Goal: Find specific page/section: Find specific page/section

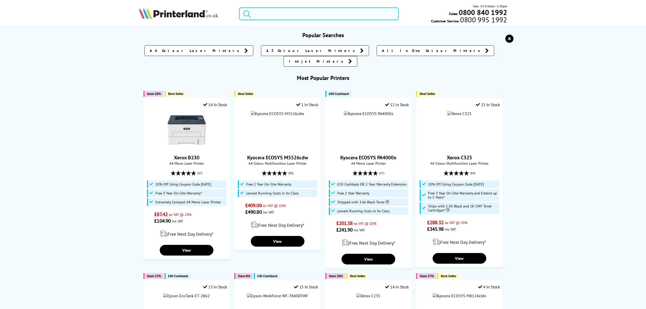
click at [312, 8] on input "search" at bounding box center [319, 13] width 160 height 13
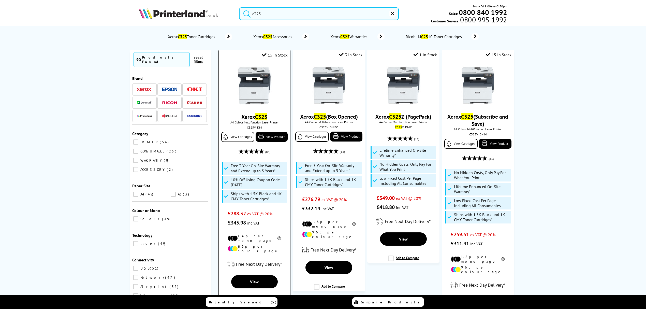
type input "c325"
click at [251, 80] on img at bounding box center [254, 85] width 38 height 38
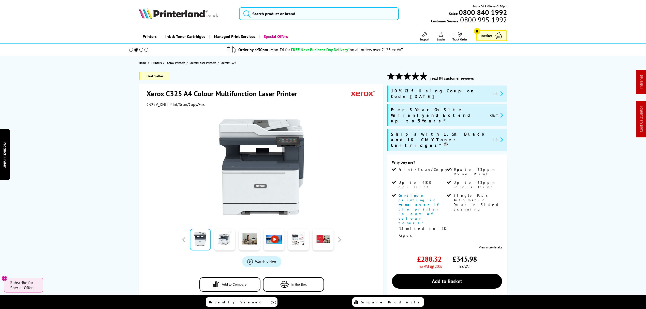
drag, startPoint x: 103, startPoint y: 204, endPoint x: 94, endPoint y: 132, distance: 72.5
click at [454, 193] on li "Single Pass Automatic Double Sided Scanning" at bounding box center [474, 218] width 54 height 50
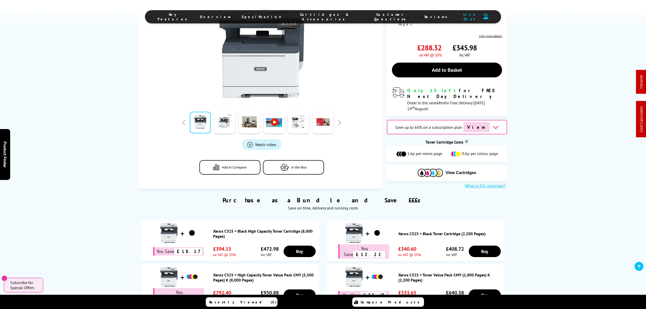
scroll to position [203, 0]
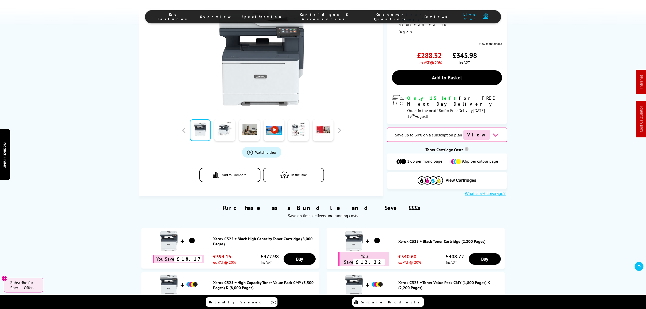
click at [238, 280] on link "Xerox C325 + High Capacity Toner Value Pack CMY (5,500 Pages) K (8,000 Pages)" at bounding box center [265, 285] width 104 height 10
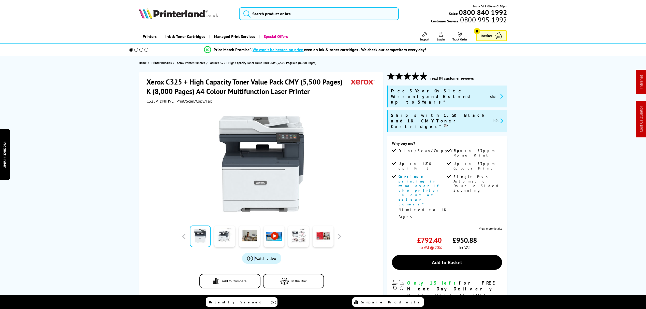
click at [155, 98] on span "C325V_DNIHVL" at bounding box center [159, 100] width 27 height 5
copy span "C325V_DNIHVL"
drag, startPoint x: 113, startPoint y: 161, endPoint x: 126, endPoint y: 41, distance: 120.1
drag, startPoint x: 505, startPoint y: 171, endPoint x: 517, endPoint y: -1, distance: 172.6
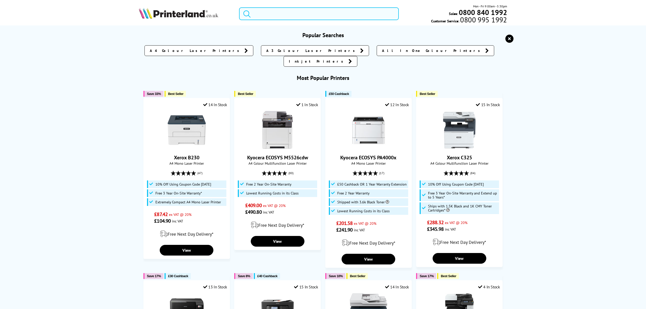
click at [369, 8] on input "search" at bounding box center [319, 13] width 160 height 13
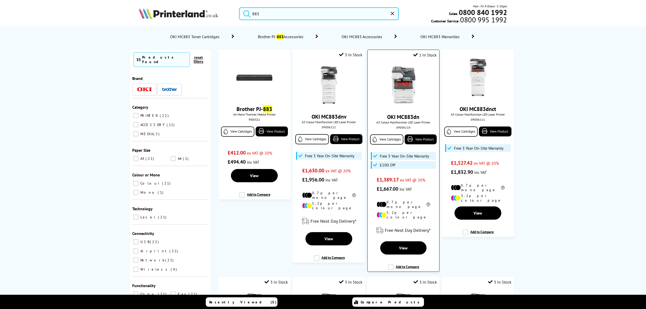
type input "883"
click at [416, 87] on img at bounding box center [403, 85] width 38 height 38
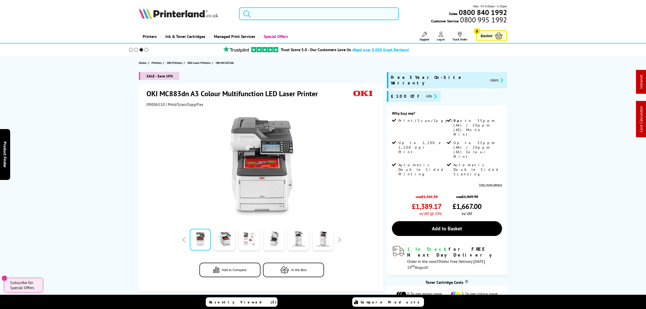
click at [279, 12] on input "search" at bounding box center [319, 13] width 160 height 13
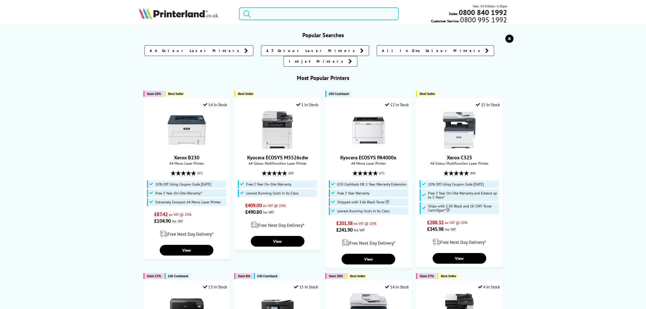
paste input "4RA83F"
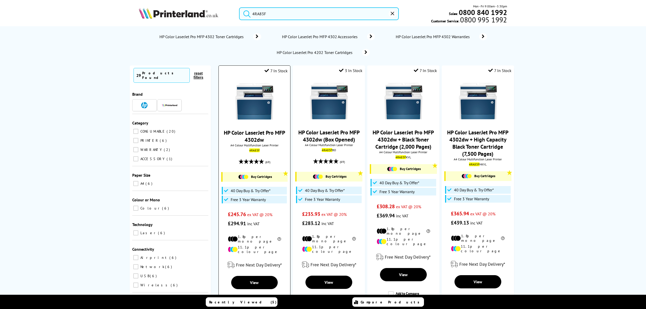
type input "4RA83F"
click at [256, 90] on img at bounding box center [254, 101] width 38 height 38
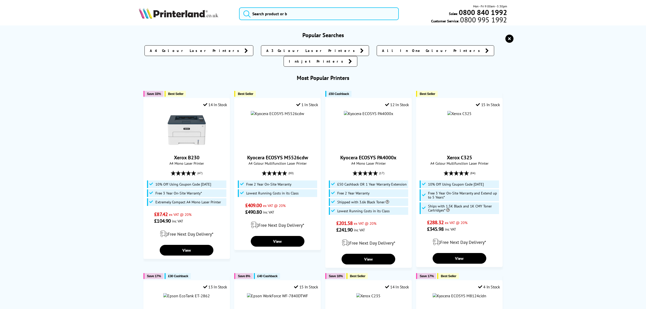
click at [294, 12] on input "search" at bounding box center [319, 13] width 160 height 13
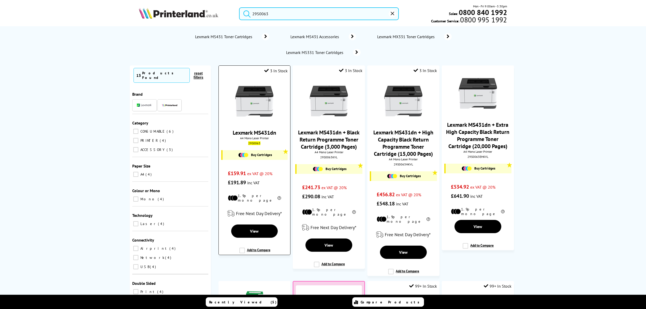
type input "29S0063"
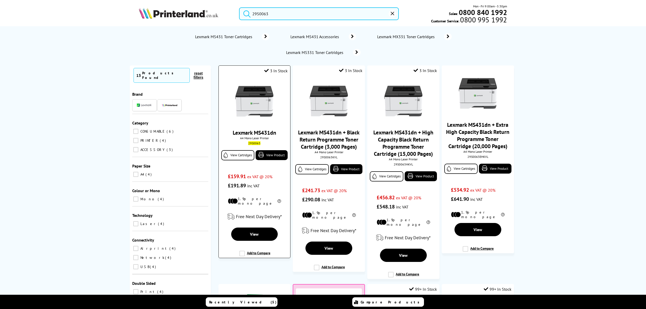
click at [252, 91] on img at bounding box center [254, 101] width 38 height 38
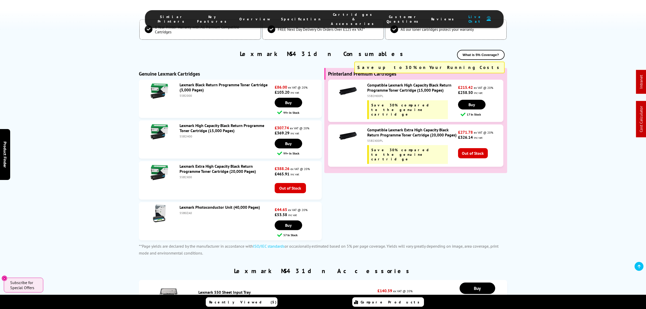
scroll to position [654, 0]
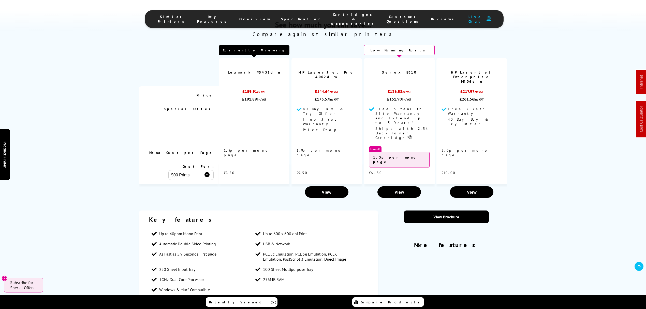
drag, startPoint x: 74, startPoint y: 198, endPoint x: 106, endPoint y: -22, distance: 222.1
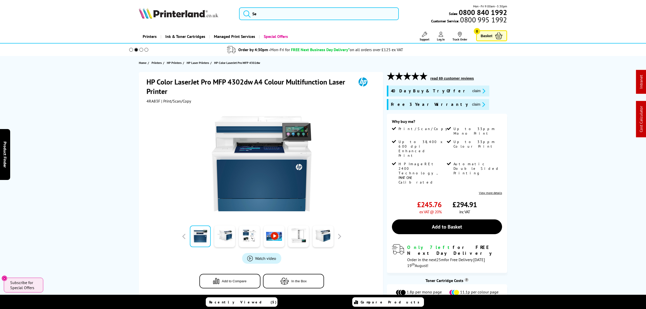
drag, startPoint x: 117, startPoint y: 220, endPoint x: 62, endPoint y: 34, distance: 194.3
drag, startPoint x: 84, startPoint y: 186, endPoint x: 134, endPoint y: -5, distance: 197.2
click at [294, 12] on input "search" at bounding box center [319, 13] width 160 height 13
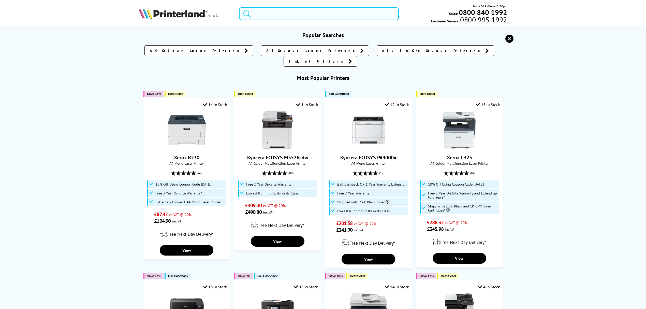
click at [273, 18] on input "search" at bounding box center [319, 13] width 160 height 13
paste input "1102YK3NL0"
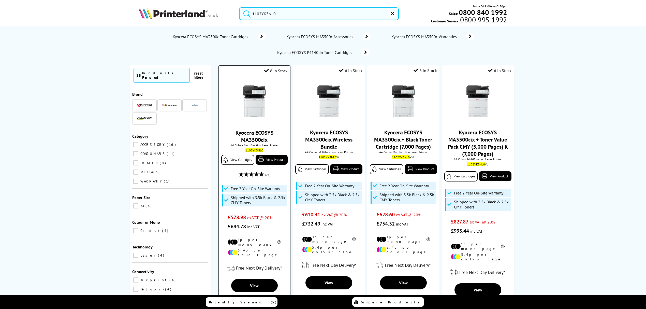
type input "1102YK3NL0"
click at [263, 108] on img at bounding box center [254, 101] width 38 height 38
